Goal: Task Accomplishment & Management: Use online tool/utility

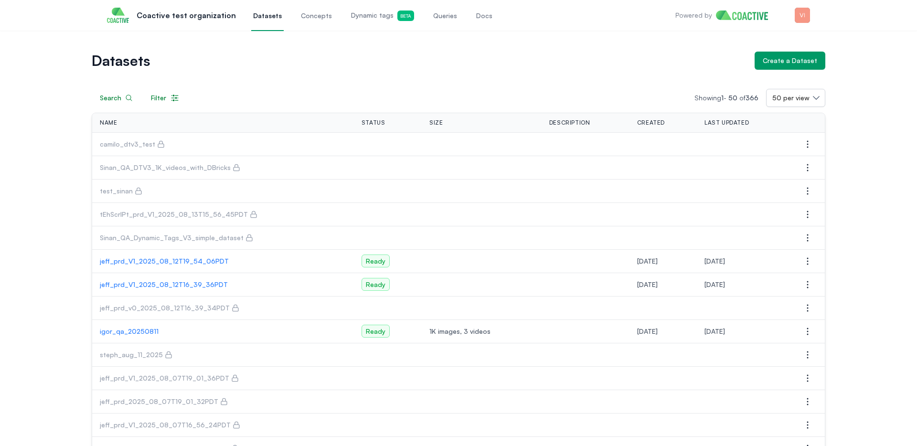
click at [431, 21] on link "Queries" at bounding box center [445, 16] width 28 height 32
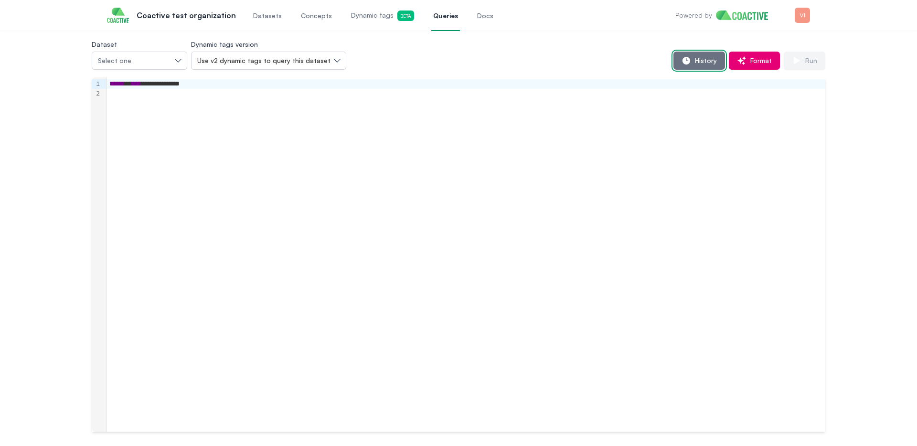
click at [686, 64] on icon "button" at bounding box center [687, 61] width 10 height 10
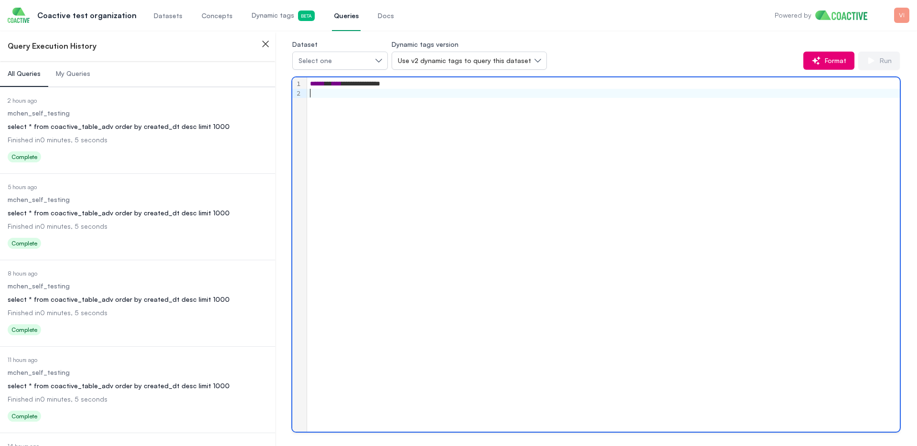
click at [431, 98] on div "**********" at bounding box center [603, 254] width 593 height 354
click at [366, 61] on div "Select one" at bounding box center [335, 61] width 74 height 10
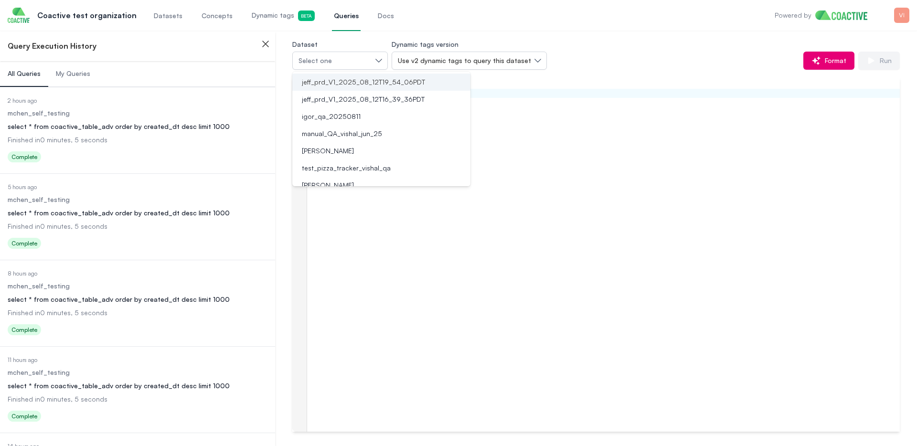
click at [353, 79] on span "jeff_prd_V1_2025_08_12T19_54_06PDT" at bounding box center [363, 82] width 123 height 10
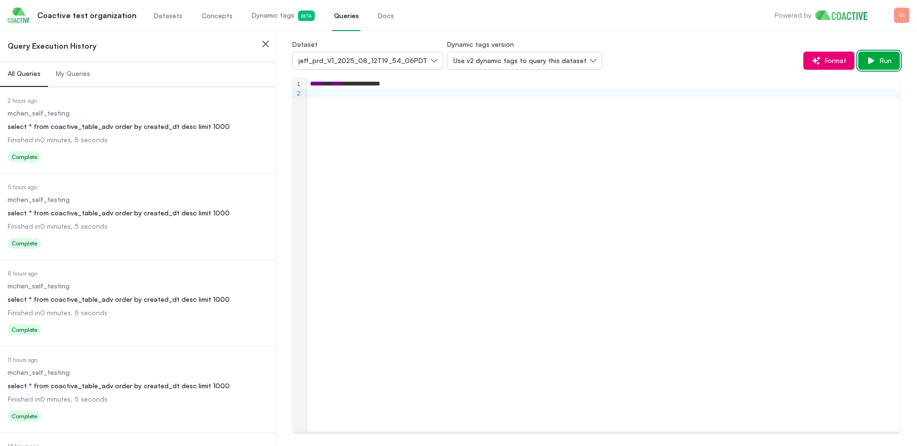
click at [878, 67] on button "Run" at bounding box center [879, 61] width 42 height 18
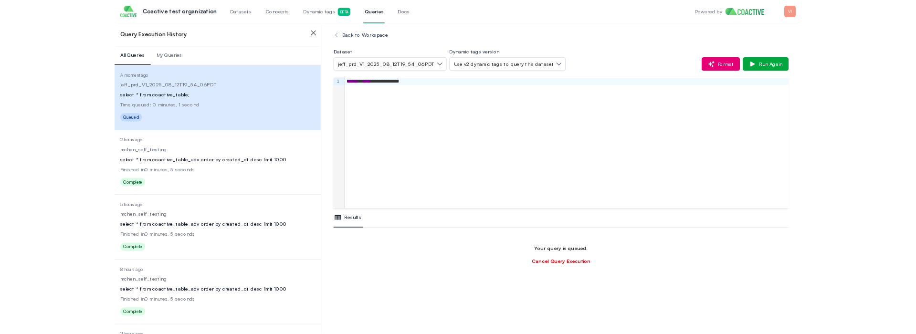
scroll to position [56, 0]
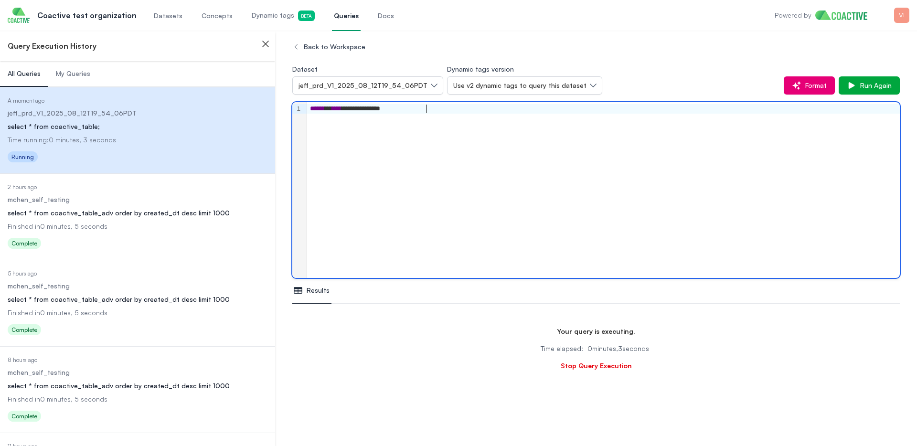
click at [504, 114] on div "**********" at bounding box center [603, 190] width 593 height 176
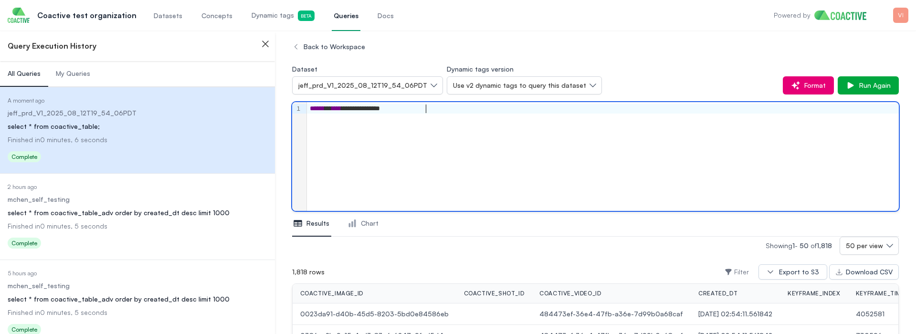
click at [450, 139] on div "**********" at bounding box center [603, 156] width 592 height 109
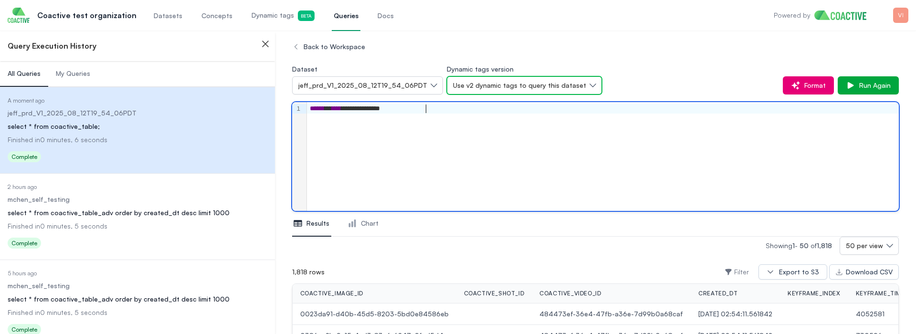
click at [570, 86] on span "Use v2 dynamic tags to query this dataset" at bounding box center [519, 86] width 133 height 10
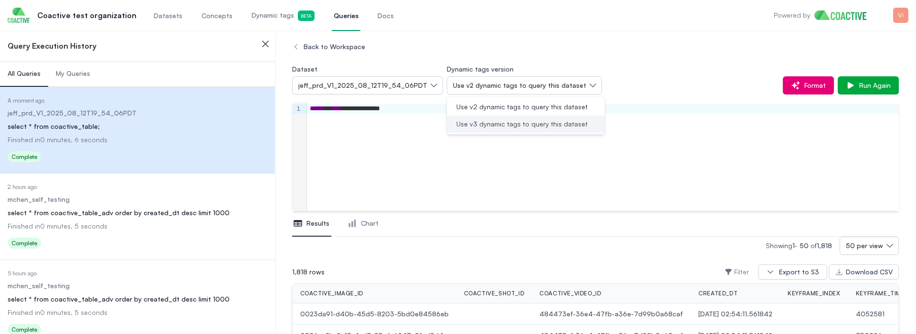
click at [519, 124] on span "Use v3 dynamic tags to query this dataset" at bounding box center [522, 124] width 131 height 10
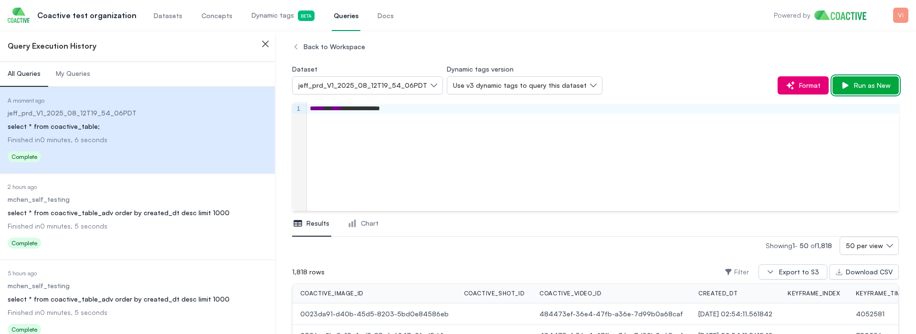
click at [846, 92] on button "Run as New" at bounding box center [866, 85] width 66 height 18
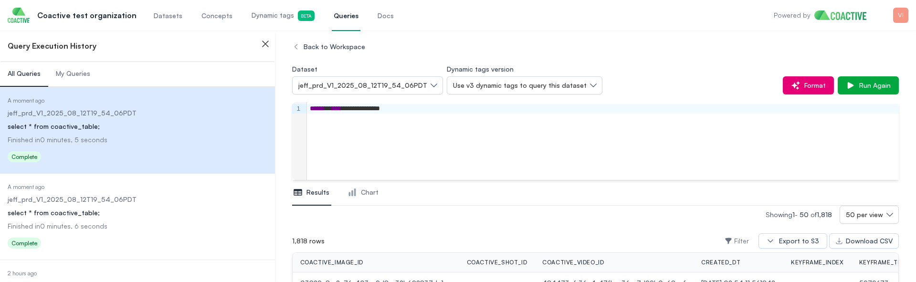
click at [372, 110] on div "**********" at bounding box center [603, 109] width 592 height 10
click at [839, 87] on button "Run as New" at bounding box center [866, 85] width 66 height 18
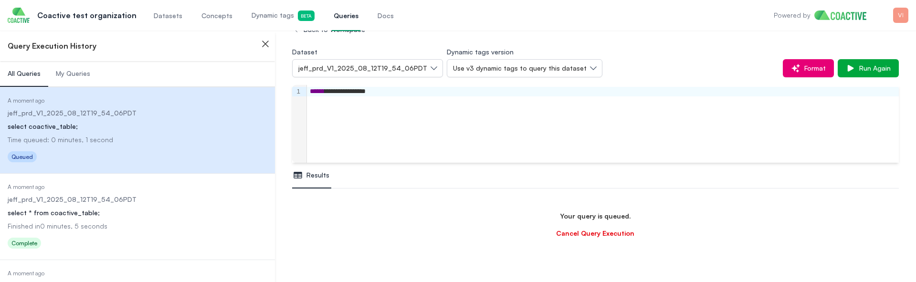
scroll to position [169, 0]
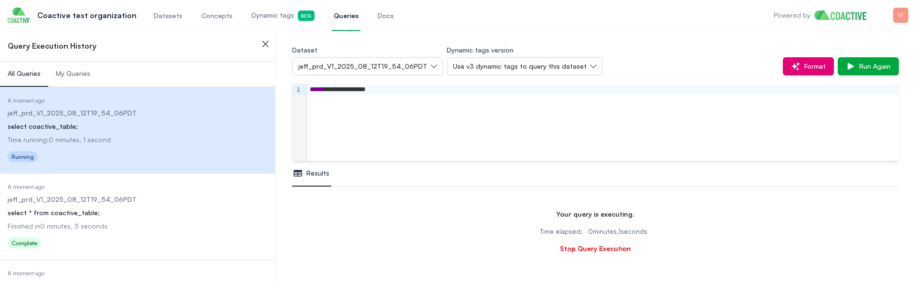
click at [340, 88] on div "**********" at bounding box center [603, 90] width 592 height 10
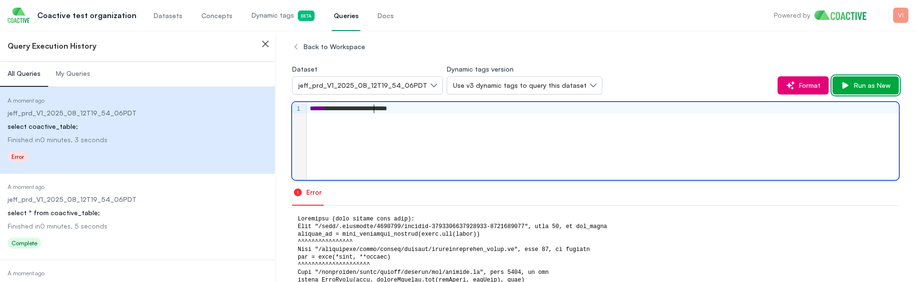
click at [868, 93] on button "Run as New" at bounding box center [866, 85] width 66 height 18
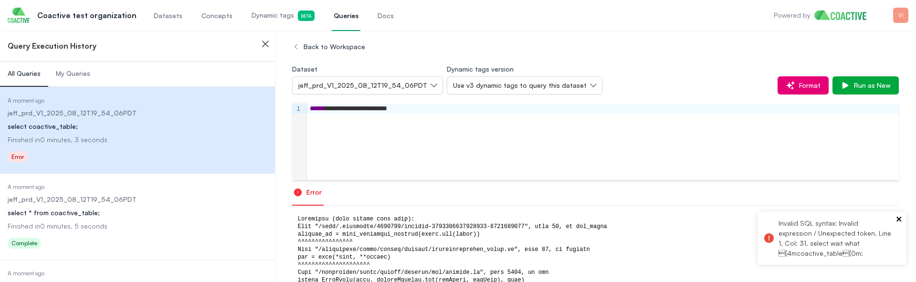
click at [901, 220] on icon "close" at bounding box center [899, 219] width 7 height 8
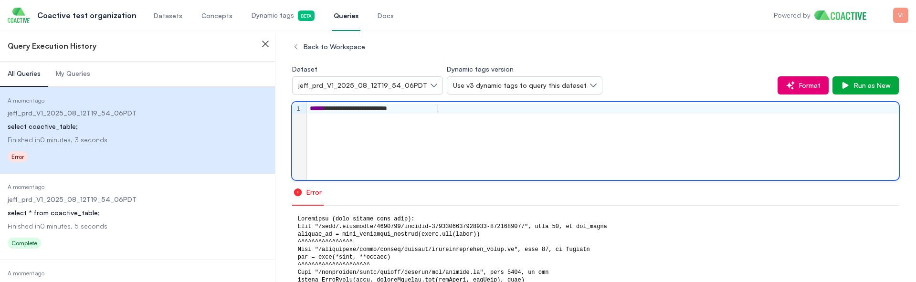
click at [487, 114] on div "**********" at bounding box center [603, 141] width 592 height 78
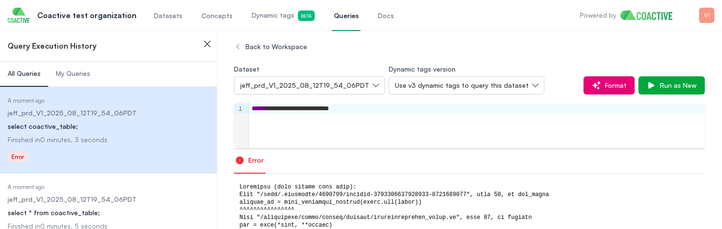
click at [392, 170] on nav "Error" at bounding box center [469, 161] width 471 height 26
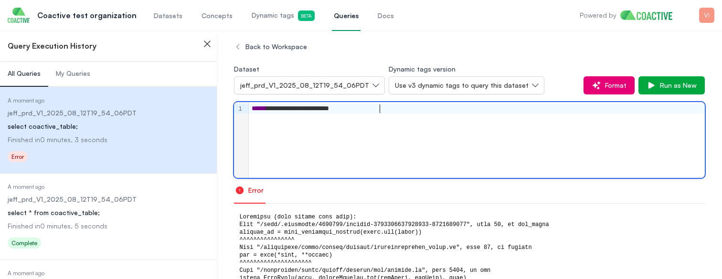
click at [376, 116] on div "**********" at bounding box center [477, 140] width 456 height 76
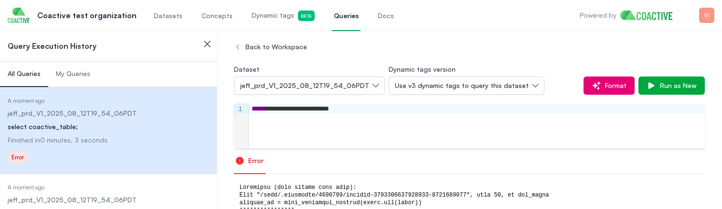
click at [397, 109] on div "**********" at bounding box center [477, 109] width 456 height 10
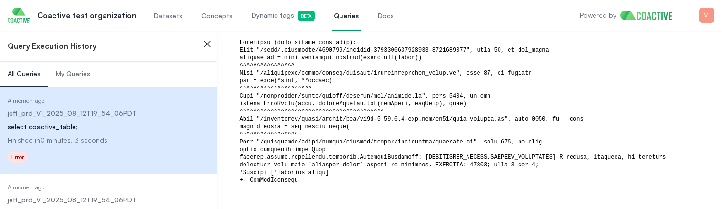
scroll to position [146, 0]
click at [290, 141] on div at bounding box center [469, 110] width 471 height 157
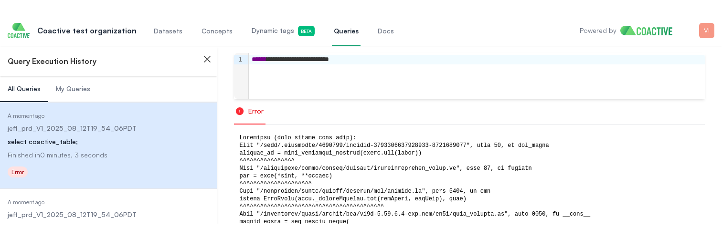
scroll to position [0, 0]
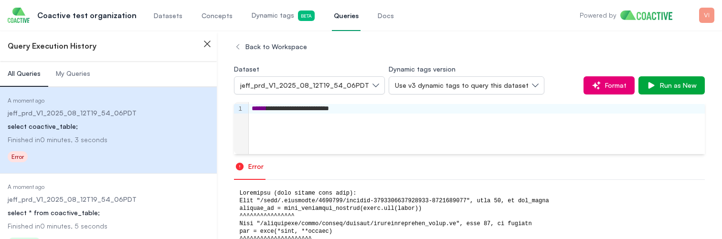
click at [223, 181] on div "**********" at bounding box center [469, 199] width 505 height 337
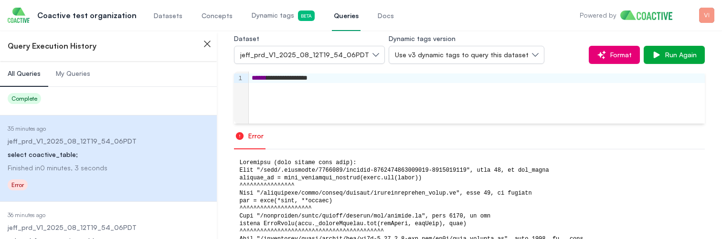
scroll to position [56, 0]
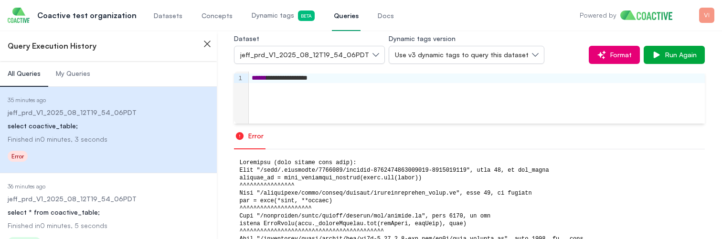
click at [143, 204] on dl "Date Executed 36 minutes ago Dataset jeff_prd_V1_2025_08_12T19_54_06PDT Query s…" at bounding box center [109, 217] width 202 height 69
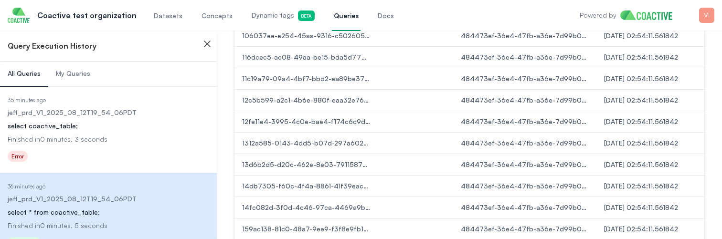
scroll to position [416, 0]
click at [336, 194] on td "14db7305-f60c-4f4a-8861-41f39eacdb69" at bounding box center [305, 184] width 143 height 21
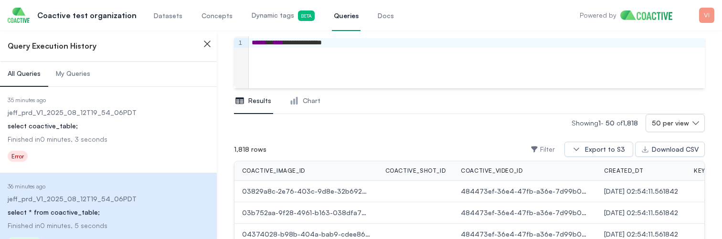
scroll to position [72, 0]
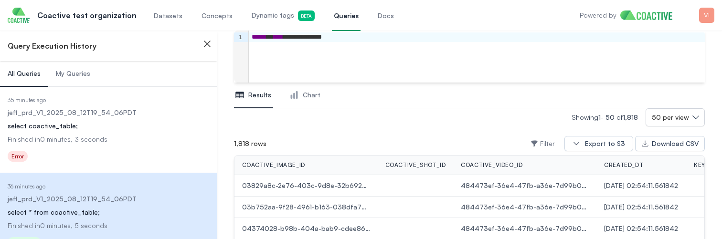
click at [79, 162] on div "Status Error" at bounding box center [109, 157] width 202 height 15
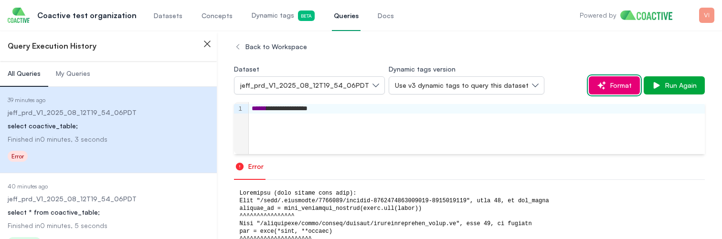
click at [598, 88] on icon "button" at bounding box center [602, 86] width 10 height 10
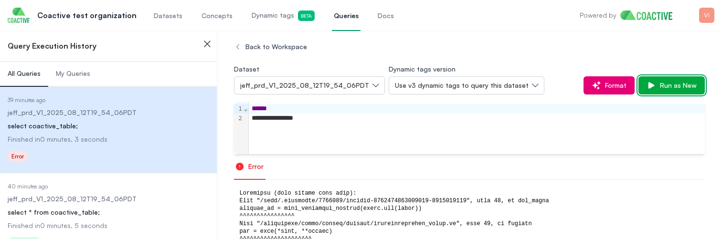
click at [671, 88] on span "Run as New" at bounding box center [676, 86] width 41 height 10
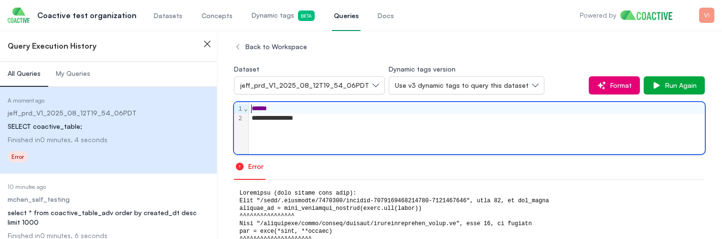
click at [299, 103] on div "**********" at bounding box center [477, 128] width 456 height 52
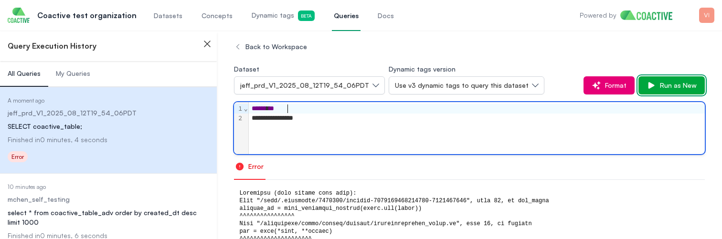
click at [674, 87] on span "Run as New" at bounding box center [676, 86] width 41 height 10
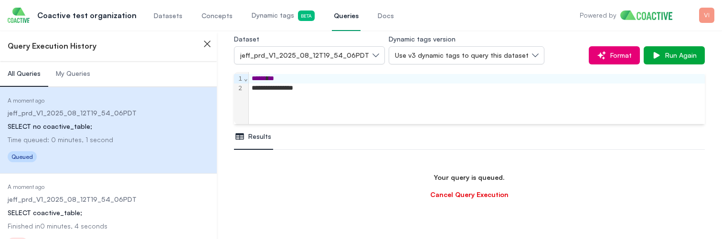
scroll to position [169, 0]
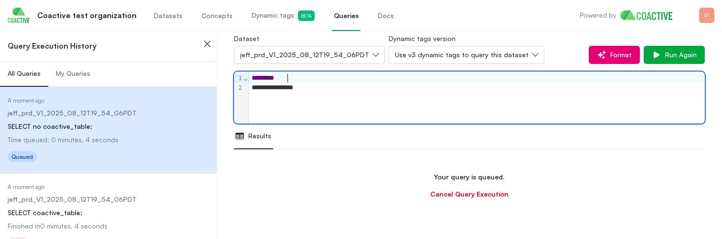
click at [295, 78] on div "****** **" at bounding box center [477, 79] width 456 height 10
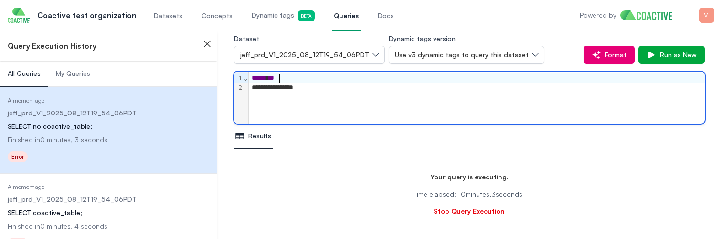
click at [671, 25] on div "Back to Workspace" at bounding box center [469, 16] width 471 height 17
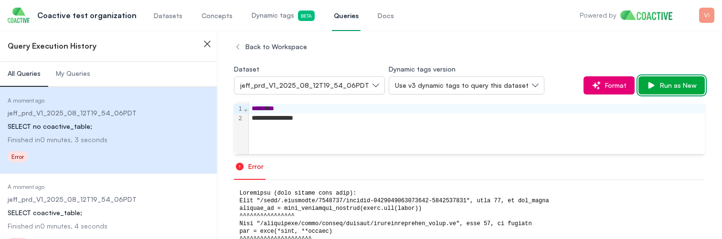
click at [667, 83] on span "Run as New" at bounding box center [676, 86] width 41 height 10
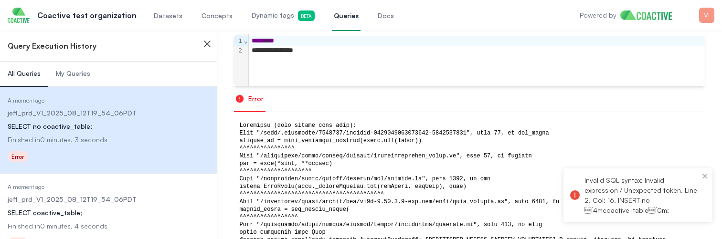
scroll to position [69, 0]
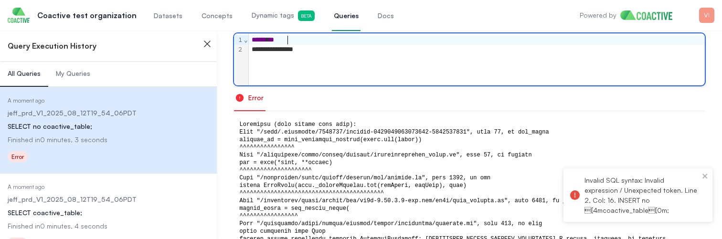
click at [293, 41] on div "****** **" at bounding box center [477, 40] width 456 height 10
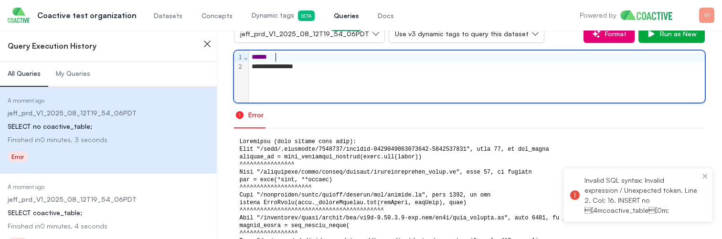
scroll to position [0, 0]
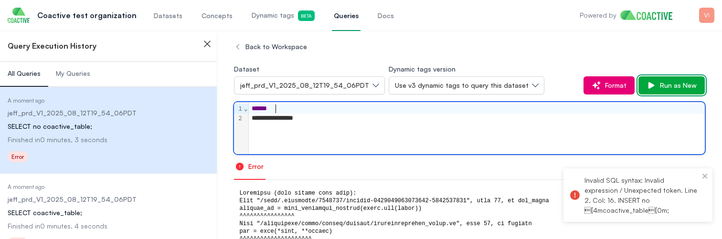
click at [680, 81] on span "Run as New" at bounding box center [676, 86] width 41 height 10
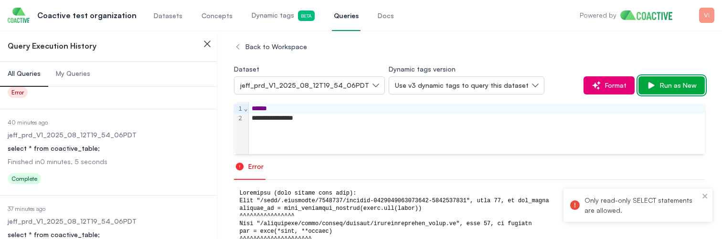
scroll to position [359, 0]
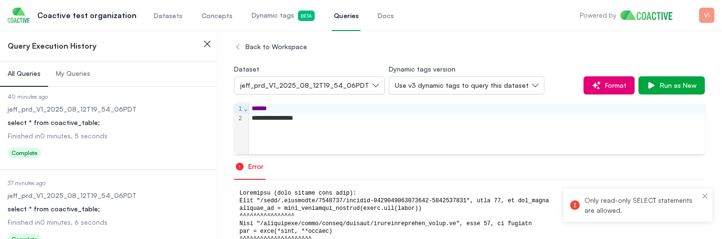
click at [71, 68] on button "My Queries" at bounding box center [73, 74] width 50 height 26
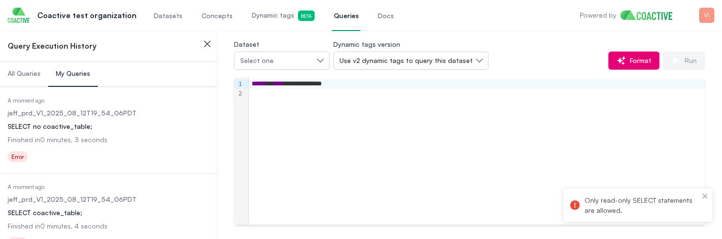
click at [308, 85] on div "**********" at bounding box center [477, 84] width 456 height 10
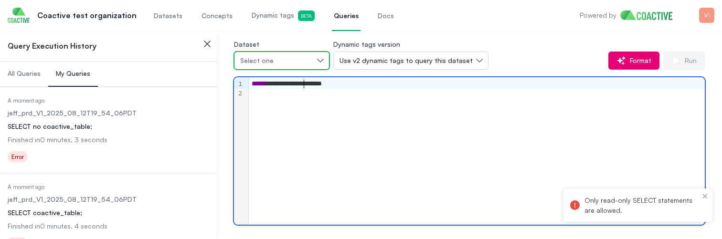
click at [269, 59] on span "Select one" at bounding box center [256, 61] width 33 height 10
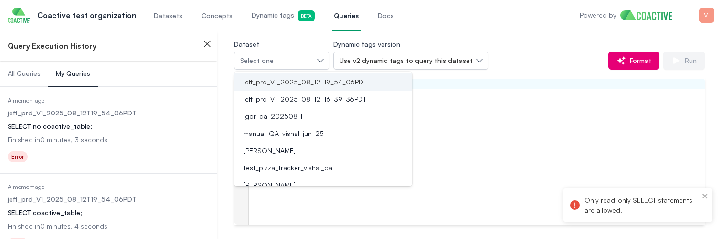
click at [275, 77] on span "jeff_prd_V1_2025_08_12T19_54_06PDT" at bounding box center [305, 82] width 123 height 10
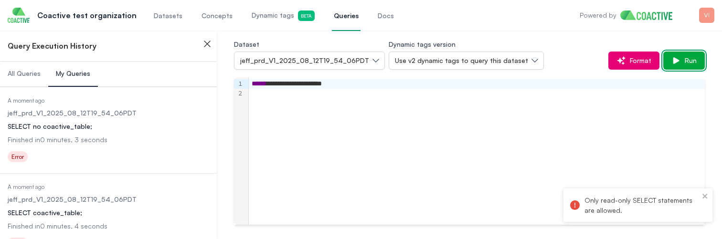
click at [679, 67] on button "Run" at bounding box center [684, 61] width 42 height 18
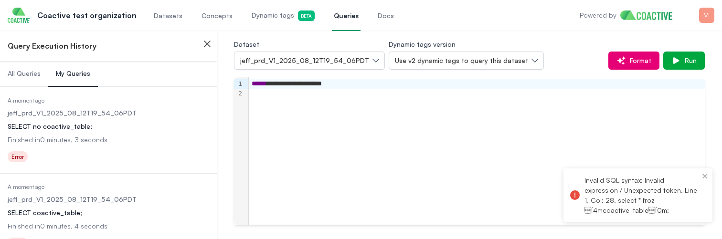
click at [73, 131] on div "SELECT no coactive_table;" at bounding box center [109, 127] width 202 height 10
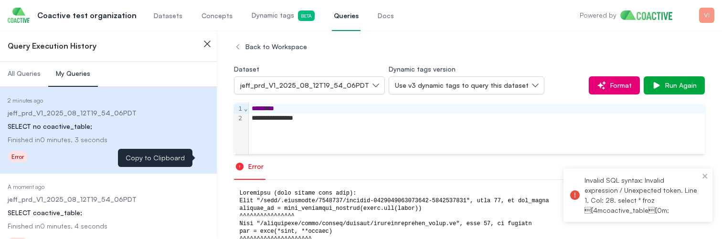
click at [203, 159] on icon at bounding box center [201, 157] width 11 height 11
click at [290, 125] on div "**********" at bounding box center [477, 128] width 456 height 52
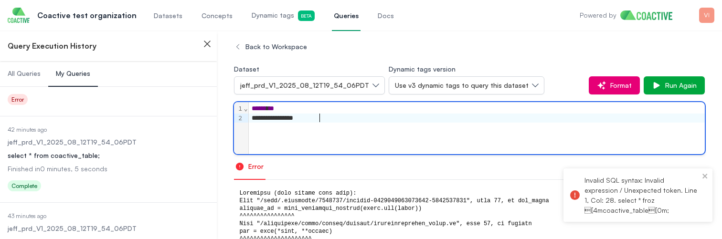
scroll to position [231, 0]
click at [62, 164] on dd "Finished in 0 minutes, 5 seconds" at bounding box center [109, 169] width 202 height 10
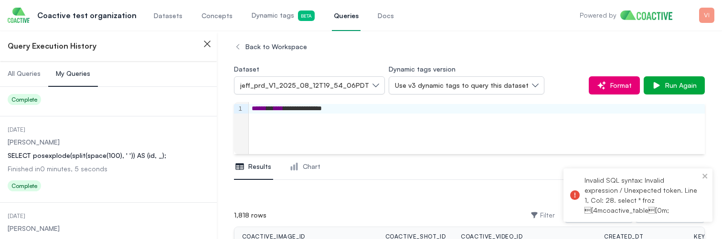
scroll to position [525, 0]
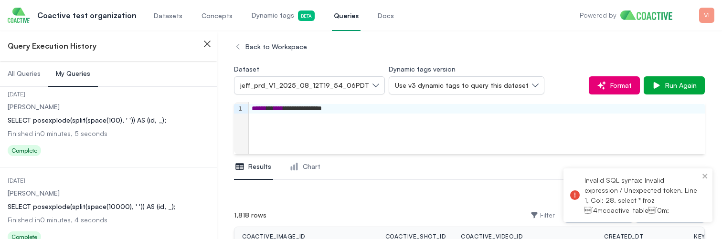
click at [79, 205] on div "SELECT posexplode(split(space(10000), ' ')) AS (id, _);" at bounding box center [109, 207] width 202 height 10
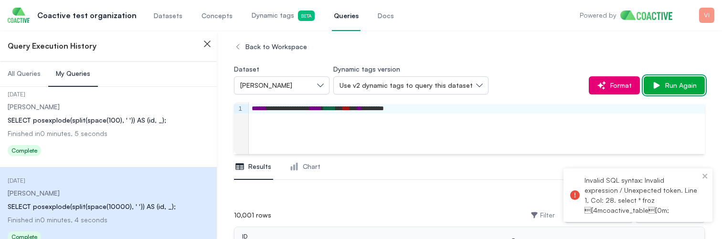
click at [672, 85] on span "Run Again" at bounding box center [678, 86] width 35 height 10
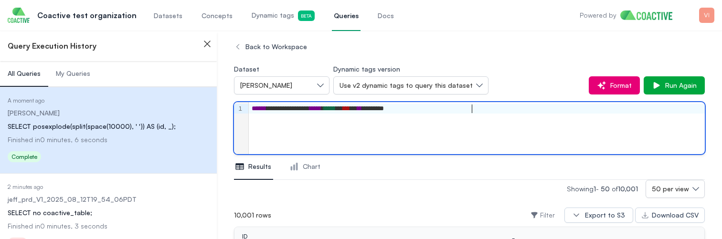
click at [338, 127] on div "**********" at bounding box center [477, 128] width 456 height 52
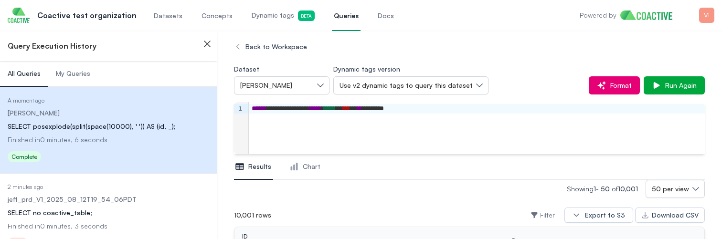
click at [343, 168] on nav "Results Chart" at bounding box center [469, 167] width 471 height 26
click at [295, 168] on icon "Tabs" at bounding box center [293, 166] width 7 height 8
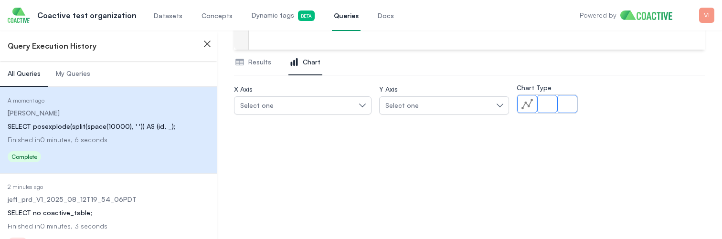
scroll to position [107, 0]
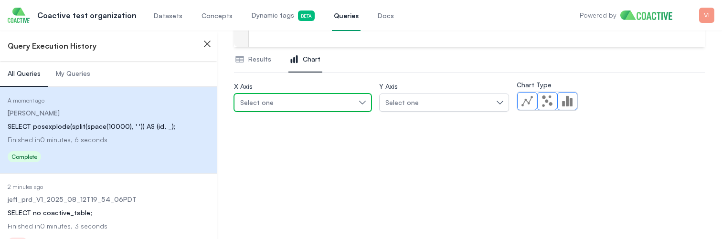
click at [339, 103] on div "Select one" at bounding box center [298, 103] width 116 height 10
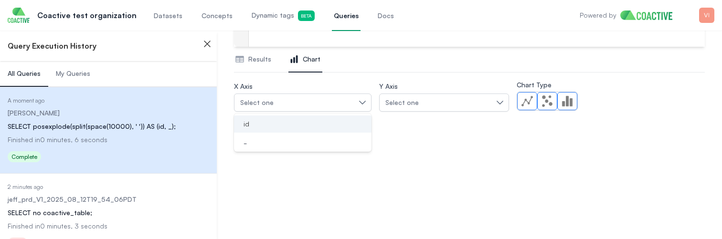
click at [325, 119] on div "id" at bounding box center [297, 124] width 115 height 10
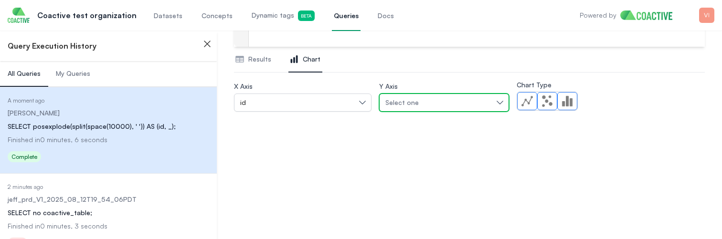
click at [413, 99] on span "Select one" at bounding box center [401, 103] width 33 height 10
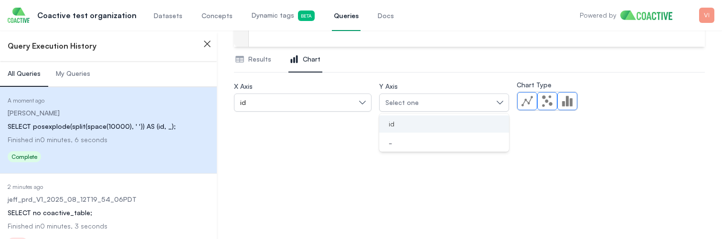
click at [406, 124] on div "id" at bounding box center [438, 124] width 107 height 10
click at [531, 103] on div at bounding box center [527, 101] width 11 height 11
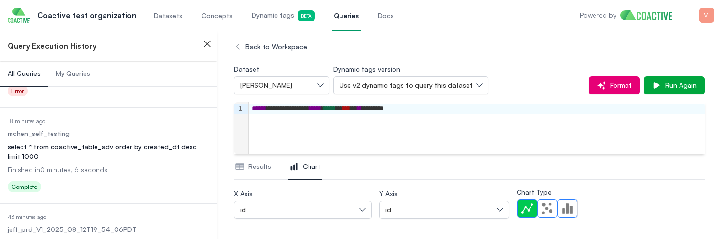
scroll to position [250, 0]
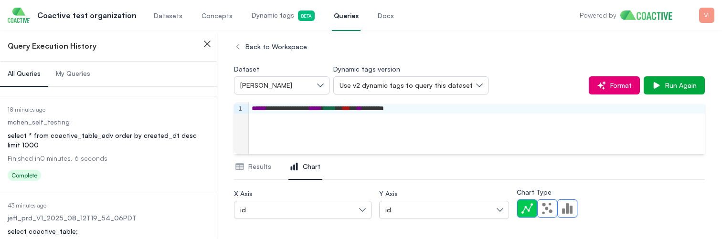
click at [89, 140] on div "select * from coactive_table_adv order by created_dt desc limit 1000" at bounding box center [109, 140] width 202 height 19
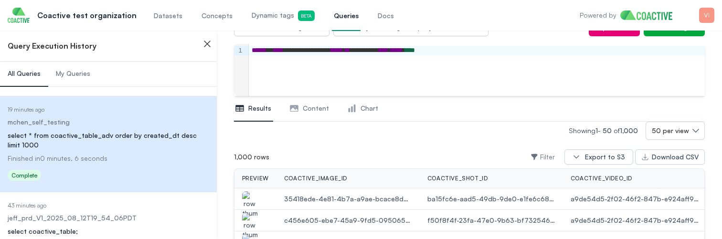
scroll to position [61, 0]
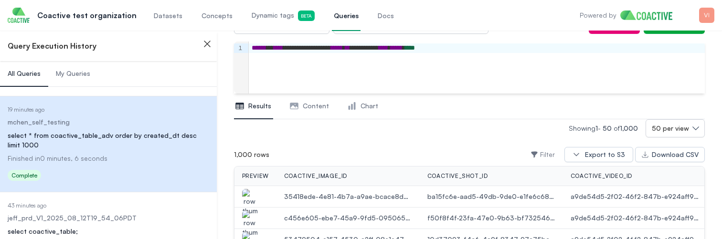
click at [359, 111] on button "Chart" at bounding box center [363, 107] width 34 height 26
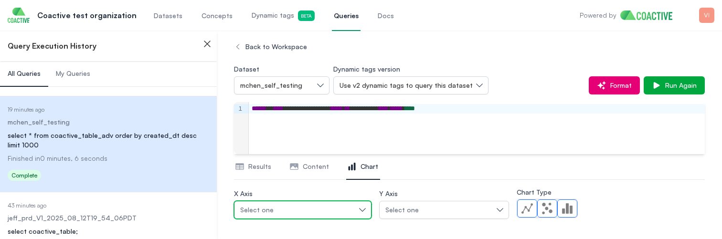
click at [319, 210] on div "Select one" at bounding box center [298, 210] width 116 height 10
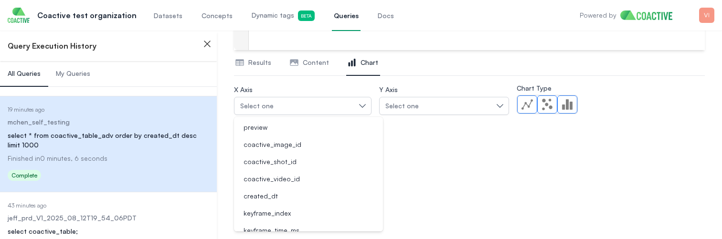
scroll to position [111, 0]
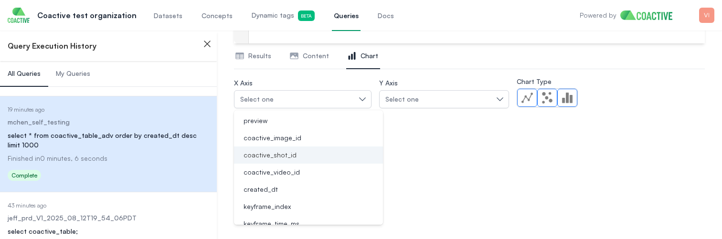
click at [295, 156] on div "coactive_shot_id" at bounding box center [303, 155] width 126 height 10
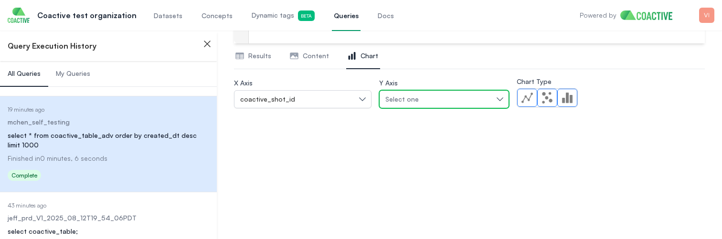
click at [436, 99] on div "Select one" at bounding box center [439, 100] width 108 height 10
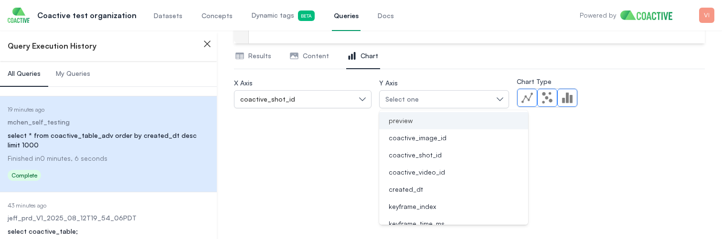
click at [409, 119] on span "preview" at bounding box center [401, 121] width 24 height 10
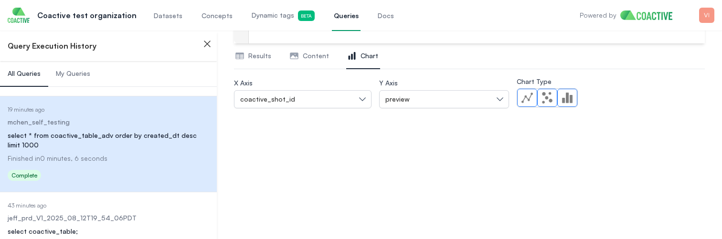
click at [531, 99] on div at bounding box center [527, 97] width 11 height 11
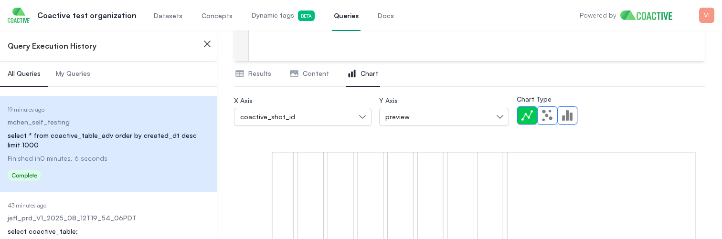
scroll to position [92, 0]
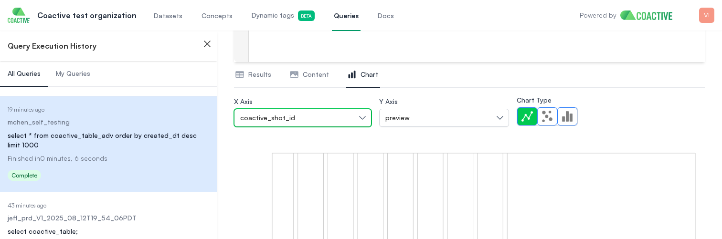
click at [360, 115] on button "coactive_shot_id" at bounding box center [303, 118] width 138 height 18
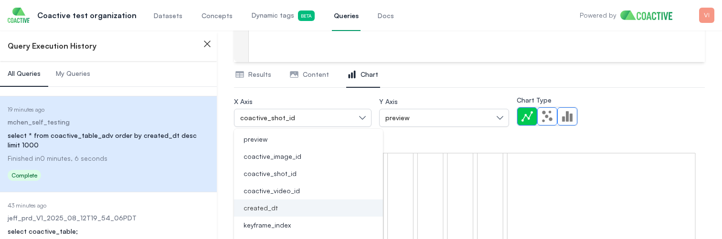
click at [314, 201] on li "created_dt" at bounding box center [308, 208] width 149 height 17
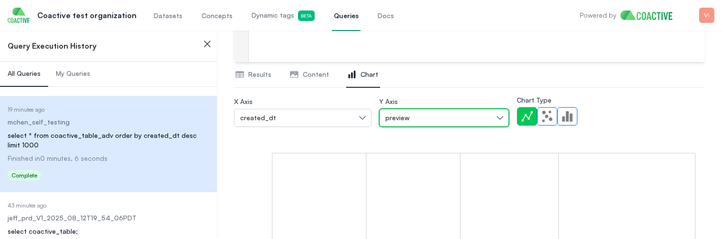
click at [479, 112] on button "preview" at bounding box center [444, 118] width 130 height 18
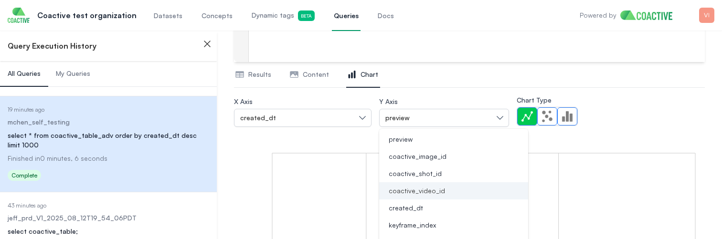
click at [394, 190] on span "coactive_video_id" at bounding box center [417, 191] width 56 height 10
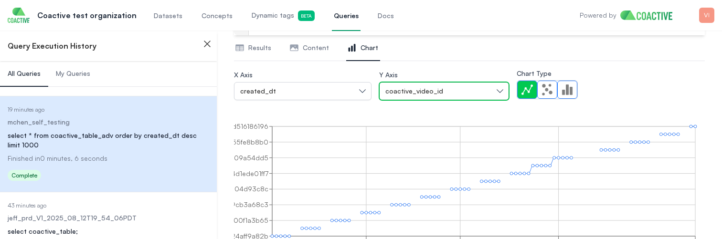
scroll to position [144, 0]
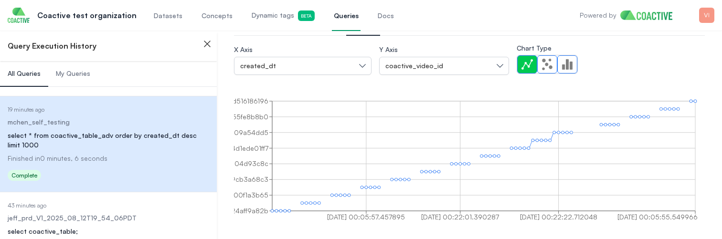
click at [547, 63] on div at bounding box center [547, 64] width 11 height 11
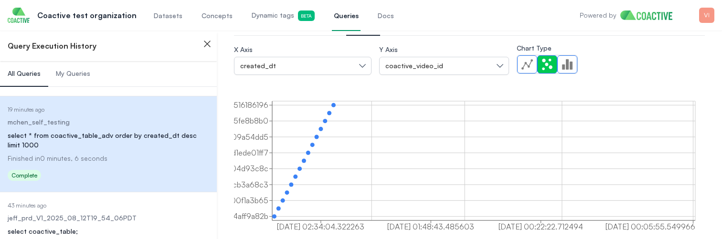
click at [576, 65] on label "Bar Chart" at bounding box center [567, 64] width 20 height 18
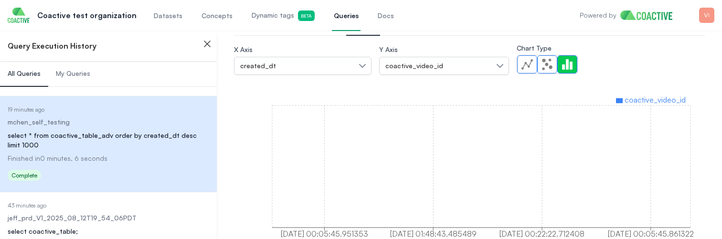
click at [550, 62] on div at bounding box center [547, 64] width 11 height 11
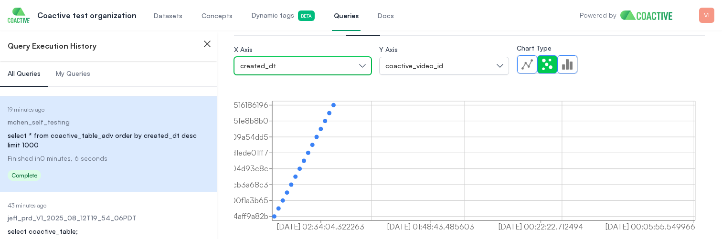
click at [360, 68] on button "created_dt" at bounding box center [303, 66] width 138 height 18
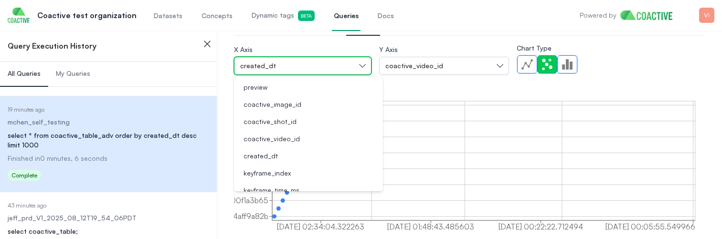
click at [360, 68] on button "created_dt" at bounding box center [303, 66] width 138 height 18
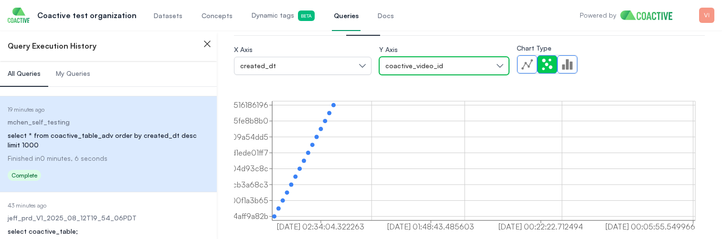
click at [431, 67] on span "coactive_video_id" at bounding box center [414, 66] width 58 height 10
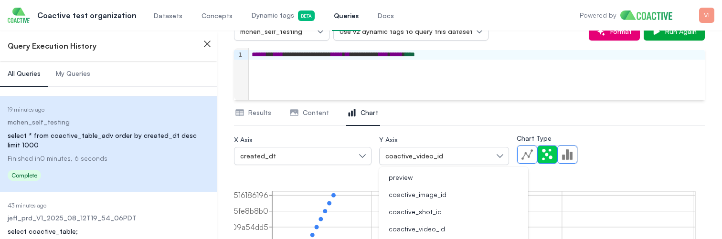
scroll to position [0, 0]
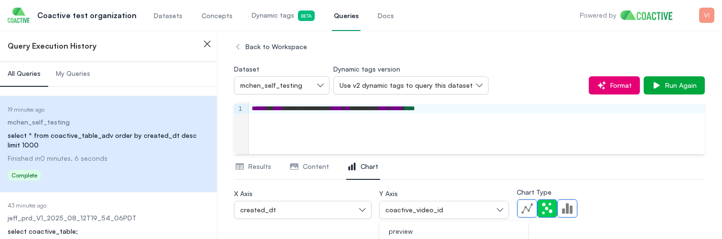
click at [251, 165] on span "Results" at bounding box center [259, 167] width 23 height 10
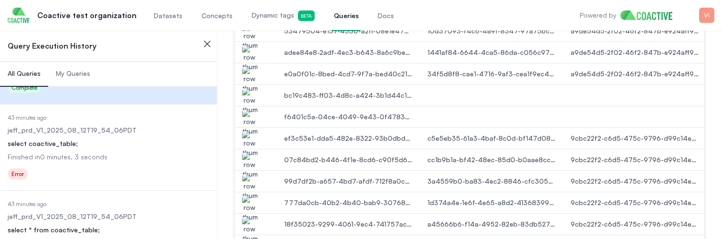
scroll to position [339, 0]
click at [90, 149] on dl "Date Executed 43 minutes ago Dataset jeff_prd_V1_2025_08_12T19_54_06PDT Query s…" at bounding box center [109, 147] width 202 height 69
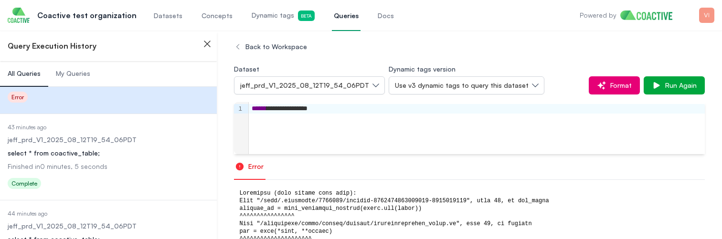
click at [90, 149] on div "select * from coactive_table;" at bounding box center [109, 154] width 202 height 10
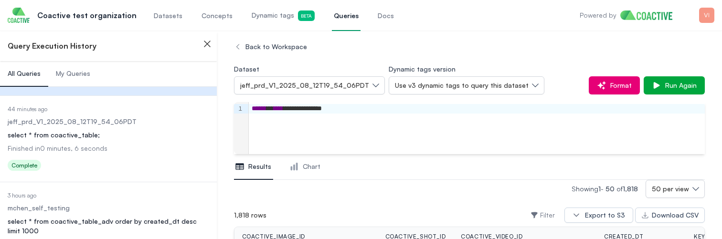
scroll to position [537, 0]
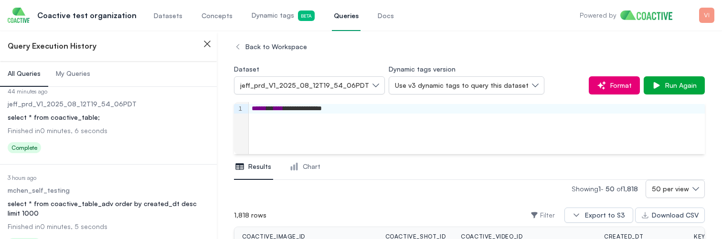
click at [83, 175] on dd "3 hours ago" at bounding box center [109, 178] width 202 height 8
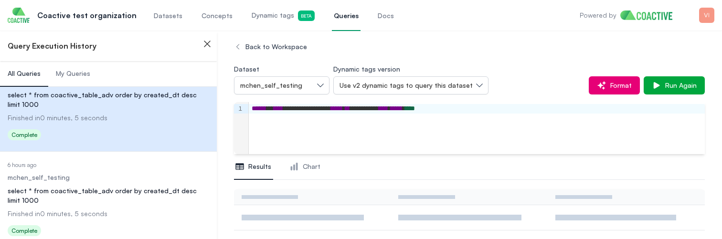
scroll to position [652, 0]
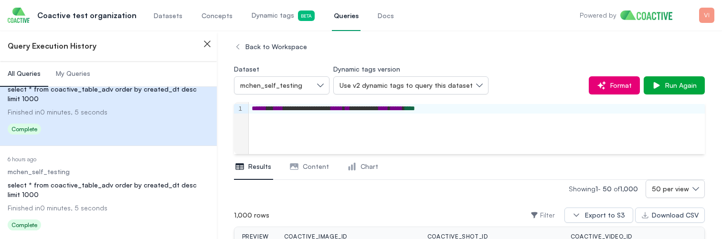
click at [84, 189] on div "select * from coactive_table_adv order by created_dt desc limit 1000" at bounding box center [109, 190] width 202 height 19
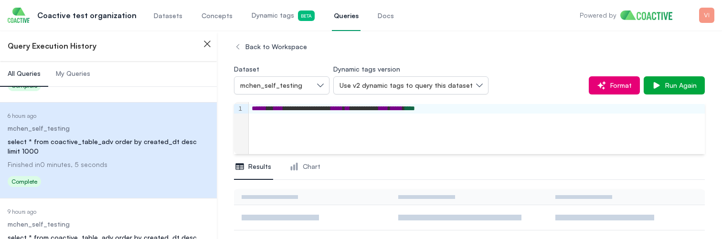
scroll to position [795, 0]
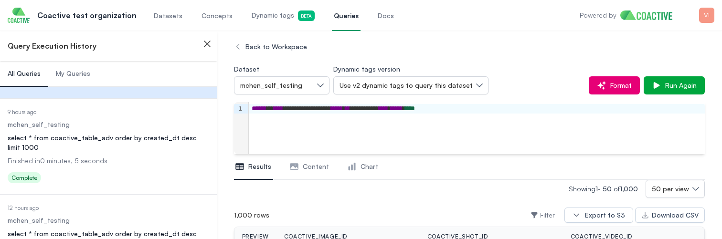
click at [88, 165] on dd "Finished in 0 minutes, 5 seconds" at bounding box center [109, 161] width 202 height 10
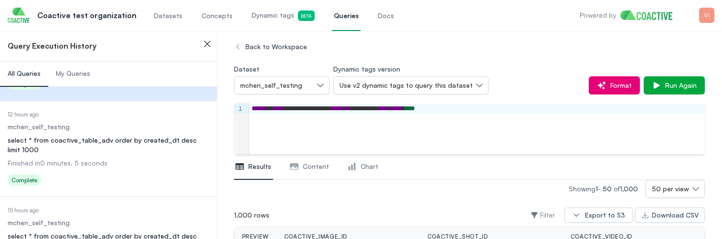
scroll to position [894, 0]
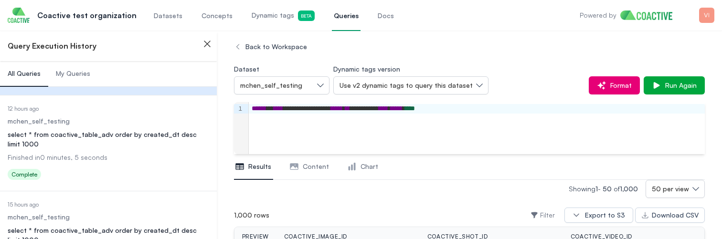
click at [88, 165] on dl "Date Executed 12 hours ago Dataset mchen_self_testing Query select * from coact…" at bounding box center [109, 144] width 202 height 78
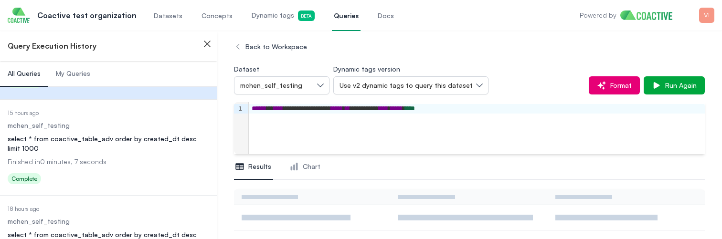
scroll to position [988, 0]
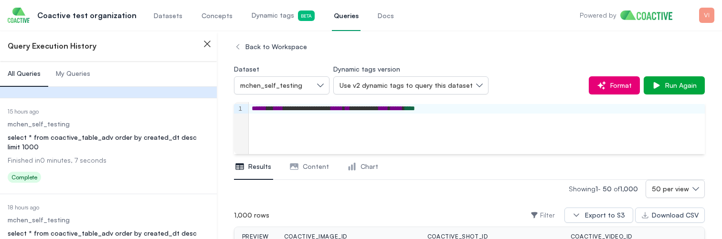
click at [90, 156] on dd "Finished in 0 minutes, 7 seconds" at bounding box center [109, 161] width 202 height 10
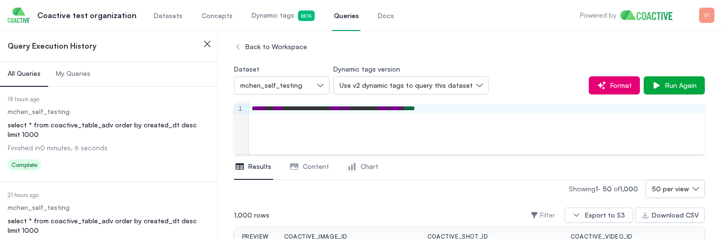
click at [90, 155] on dl "Date Executed 18 hours ago Dataset mchen_self_testing Query select * from coact…" at bounding box center [109, 135] width 202 height 78
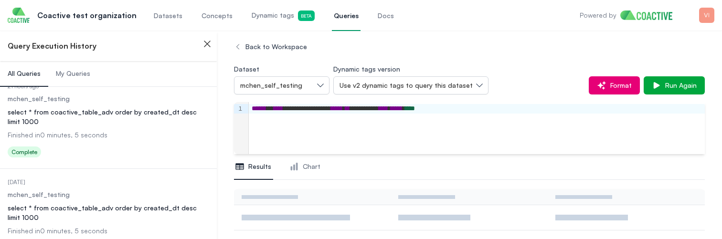
scroll to position [1210, 0]
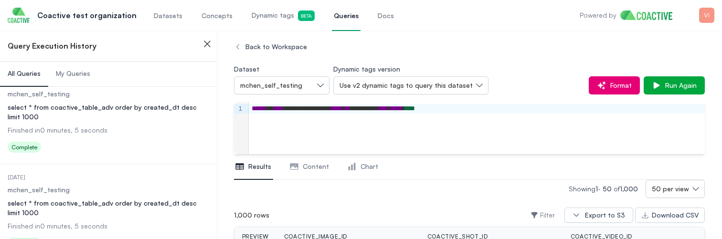
click at [91, 174] on dd "[DATE]" at bounding box center [109, 178] width 202 height 8
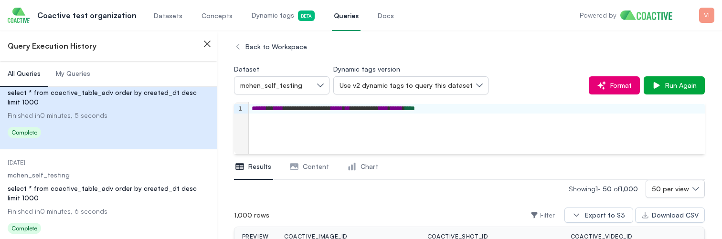
click at [91, 173] on dd "mchen_self_testing" at bounding box center [109, 175] width 202 height 10
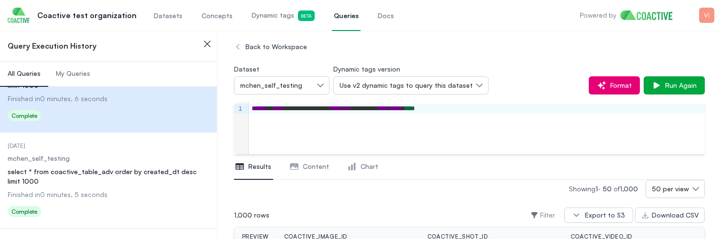
click at [91, 173] on div "select * from coactive_table_adv order by created_dt desc limit 1000" at bounding box center [109, 176] width 202 height 19
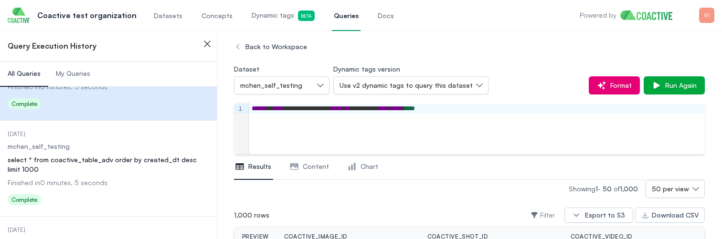
click at [91, 173] on div "select * from coactive_table_adv order by created_dt desc limit 1000" at bounding box center [109, 164] width 202 height 19
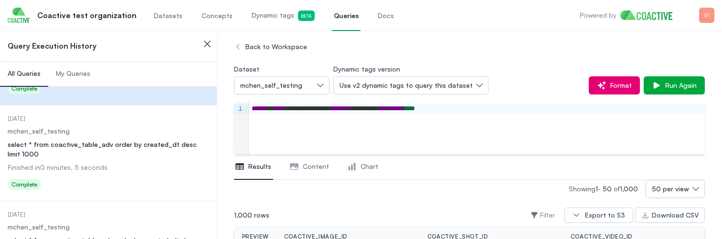
click at [91, 173] on dl "Date Executed 1 day ago Dataset mchen_self_testing Query select * from coactive…" at bounding box center [109, 154] width 202 height 78
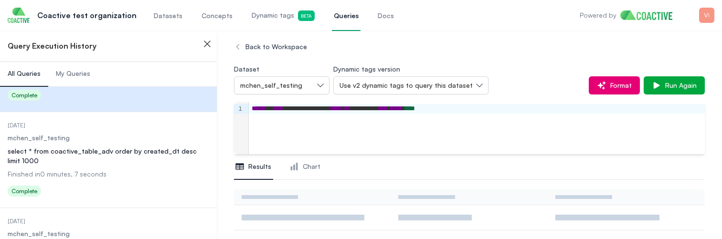
click at [91, 173] on span "Finished in 0 minutes, 7 seconds" at bounding box center [57, 174] width 99 height 8
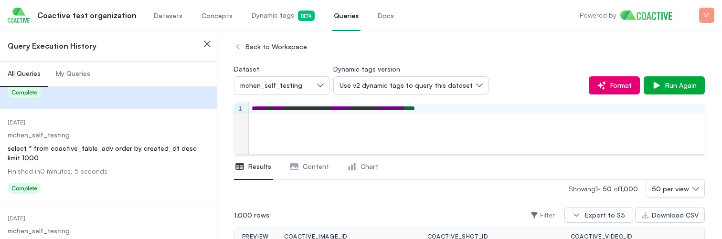
click at [91, 173] on span "Finished in 0 minutes, 5 seconds" at bounding box center [58, 171] width 100 height 8
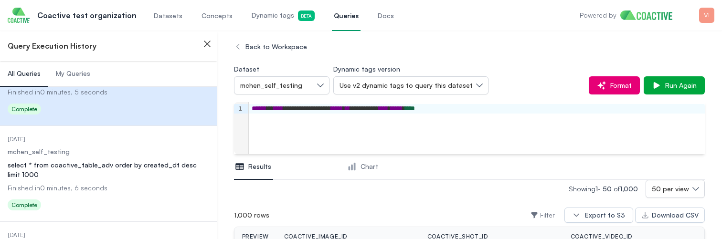
click at [91, 173] on div "select * from coactive_table_adv order by created_dt desc limit 1000" at bounding box center [109, 169] width 202 height 19
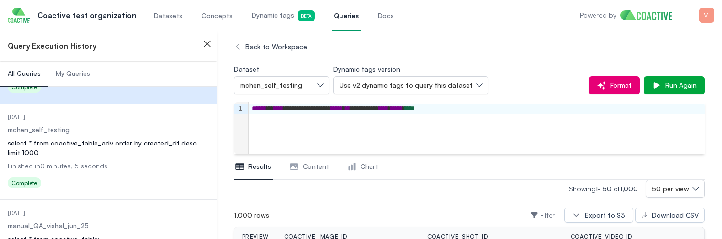
click at [91, 173] on dl "Date Executed 2 days ago Dataset mchen_self_testing Query select * from coactiv…" at bounding box center [109, 153] width 202 height 78
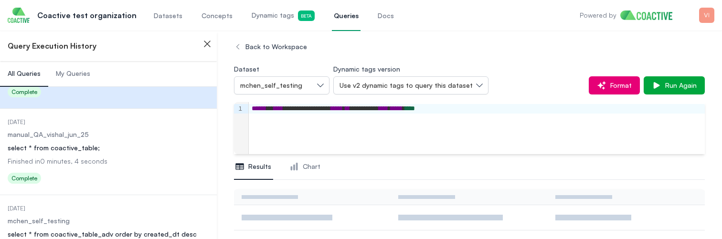
click at [91, 173] on div "Status Complete" at bounding box center [109, 179] width 202 height 15
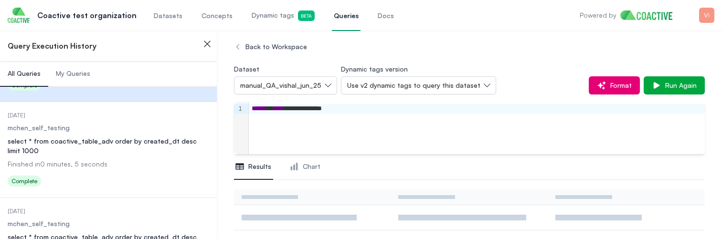
scroll to position [2222, 0]
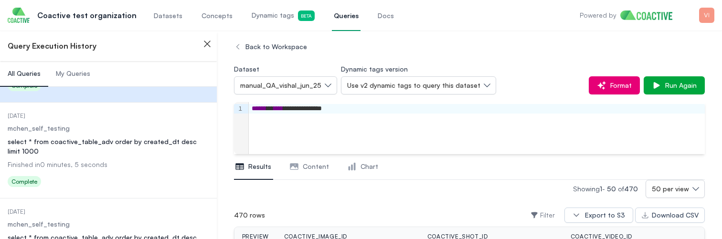
click at [91, 173] on dl "Date Executed 2 days ago Dataset mchen_self_testing Query select * from coactiv…" at bounding box center [109, 151] width 202 height 78
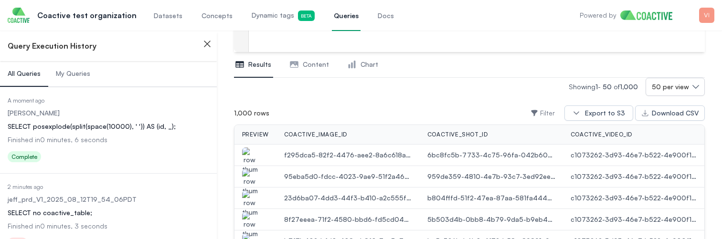
scroll to position [102, 0]
click at [300, 67] on button "Content" at bounding box center [309, 66] width 43 height 26
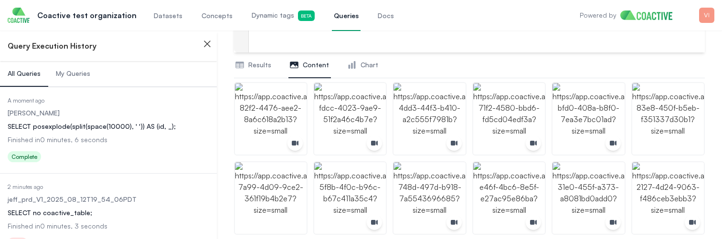
click at [403, 63] on nav "Results Content Chart" at bounding box center [469, 66] width 471 height 26
